Goal: Task Accomplishment & Management: Manage account settings

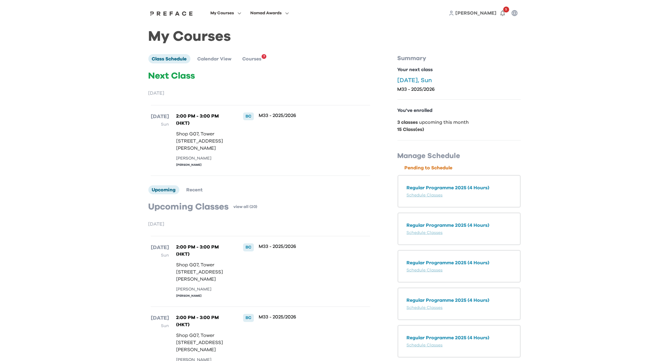
click at [72, 41] on div "My Courses Nomad Awards Chloe 5 My Courses Class Schedule Calendar View Courses…" at bounding box center [334, 313] width 669 height 626
